Goal: Task Accomplishment & Management: Manage account settings

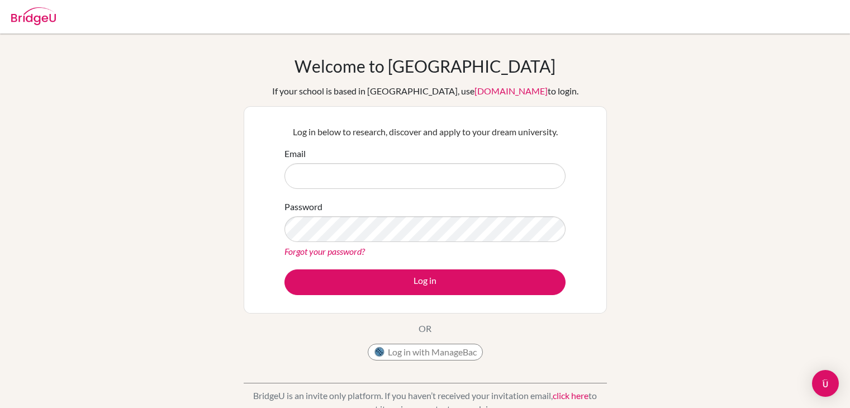
click at [429, 186] on input "Email" at bounding box center [424, 176] width 281 height 26
type input "[EMAIL_ADDRESS][DOMAIN_NAME]"
click at [424, 345] on button "Log in with ManageBac" at bounding box center [425, 352] width 115 height 17
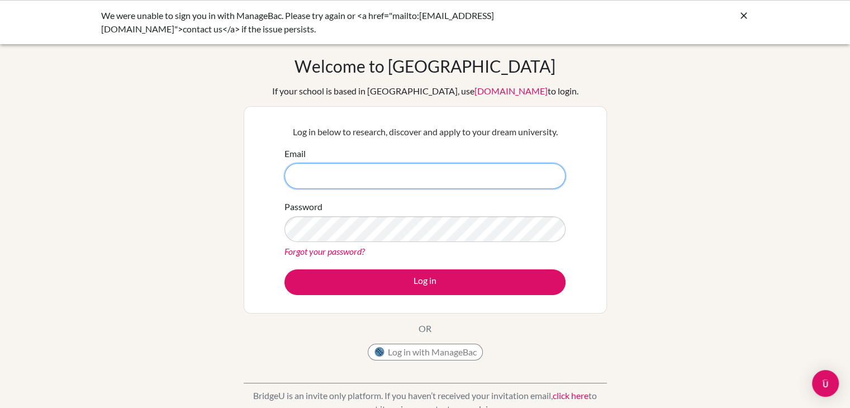
click at [360, 173] on input "Email" at bounding box center [424, 176] width 281 height 26
type input "[EMAIL_ADDRESS][DOMAIN_NAME]"
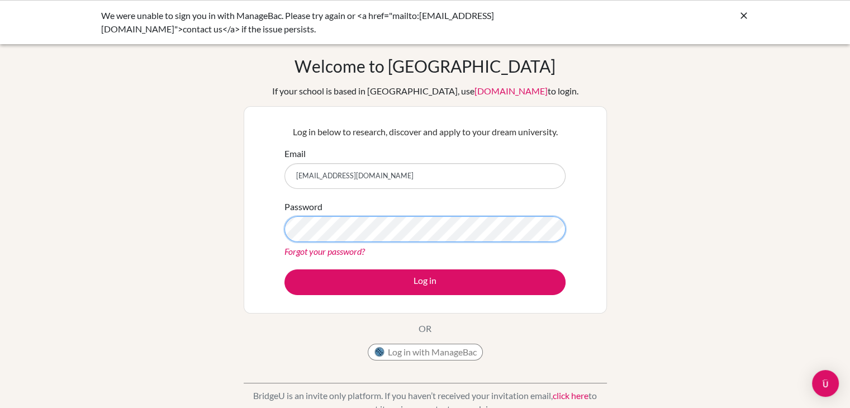
click at [284, 269] on button "Log in" at bounding box center [424, 282] width 281 height 26
